Goal: Information Seeking & Learning: Understand process/instructions

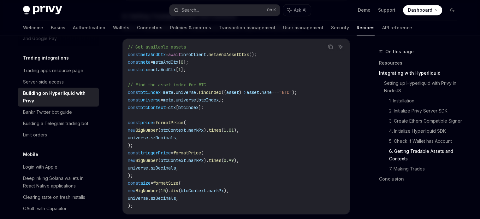
scroll to position [908, 0]
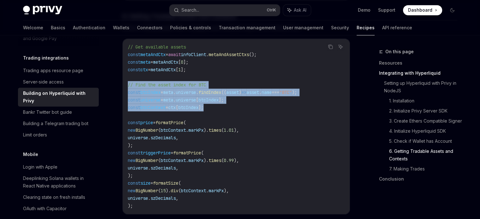
drag, startPoint x: 219, startPoint y: 108, endPoint x: 128, endPoint y: 84, distance: 94.4
click at [128, 84] on code "// Get available assets const metaAndCtx = await infoClient . metaAndAssetCtxs …" at bounding box center [236, 126] width 217 height 167
copy code "// Find the asset index for BTC const btcIndex = meta . universe . findIndex ((…"
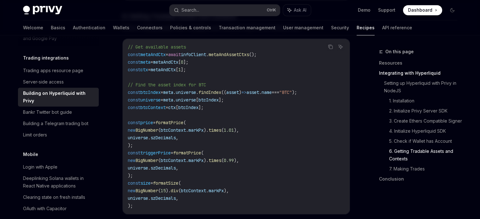
click at [251, 115] on code "// Get available assets const metaAndCtx = await infoClient . metaAndAssetCtxs …" at bounding box center [236, 126] width 217 height 167
click at [210, 157] on code "// Get available assets const metaAndCtx = await infoClient . metaAndAssetCtxs …" at bounding box center [236, 126] width 217 height 167
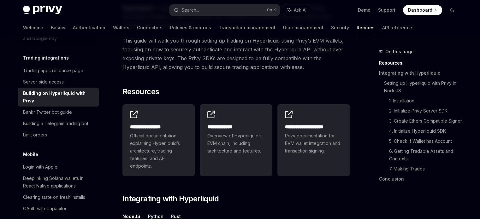
scroll to position [0, 0]
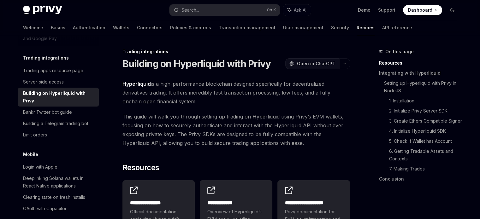
click at [320, 62] on span "Open in ChatGPT" at bounding box center [316, 64] width 39 height 6
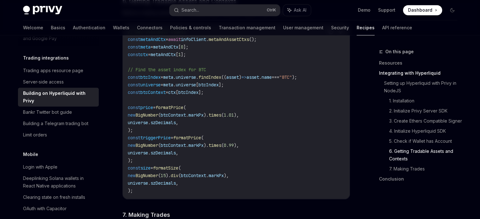
scroll to position [923, 0]
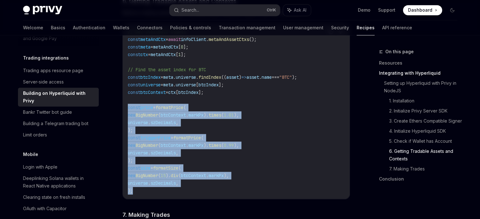
drag, startPoint x: 137, startPoint y: 190, endPoint x: 124, endPoint y: 107, distance: 84.2
click at [124, 107] on div "// Get available assets const metaAndCtx = await infoClient . metaAndAssetCtxs …" at bounding box center [236, 112] width 227 height 176
copy code "const price = formatPrice ( new BigNumber ( btcContext . markPx ). times ( 1.01…"
click at [243, 161] on code "// Get available assets const metaAndCtx = await infoClient . metaAndAssetCtxs …" at bounding box center [236, 111] width 217 height 167
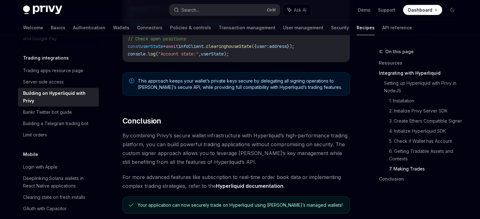
scroll to position [1255, 0]
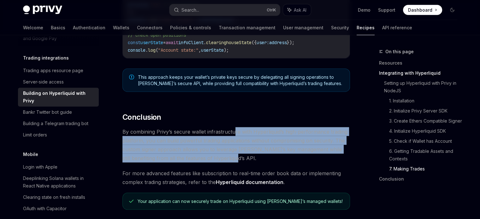
drag, startPoint x: 232, startPoint y: 130, endPoint x: 228, endPoint y: 164, distance: 35.0
click at [228, 163] on span "By combining Privy’s secure wallet infrastructure with Hyperliquid’s high-perfo…" at bounding box center [236, 145] width 228 height 35
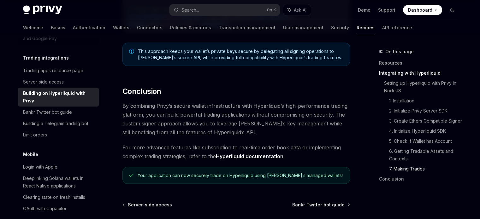
scroll to position [1284, 0]
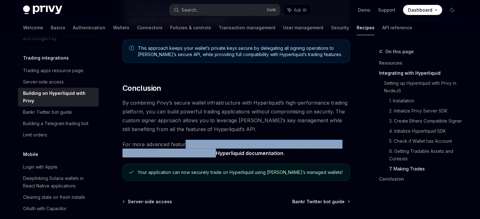
drag, startPoint x: 184, startPoint y: 149, endPoint x: 215, endPoint y: 157, distance: 32.1
click at [215, 157] on span "For more advanced features like subscription to real-time order book data or im…" at bounding box center [236, 149] width 228 height 18
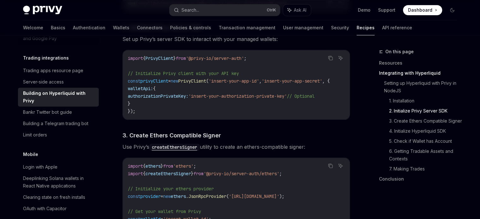
scroll to position [403, 0]
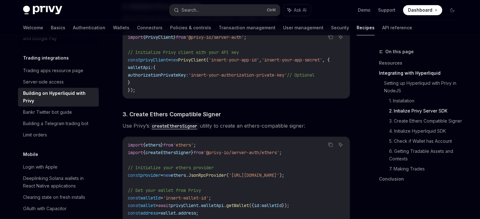
click at [169, 129] on code "createEthersSigner" at bounding box center [174, 126] width 51 height 7
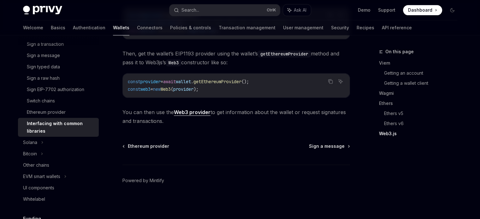
scroll to position [893, 0]
